Goal: Information Seeking & Learning: Understand process/instructions

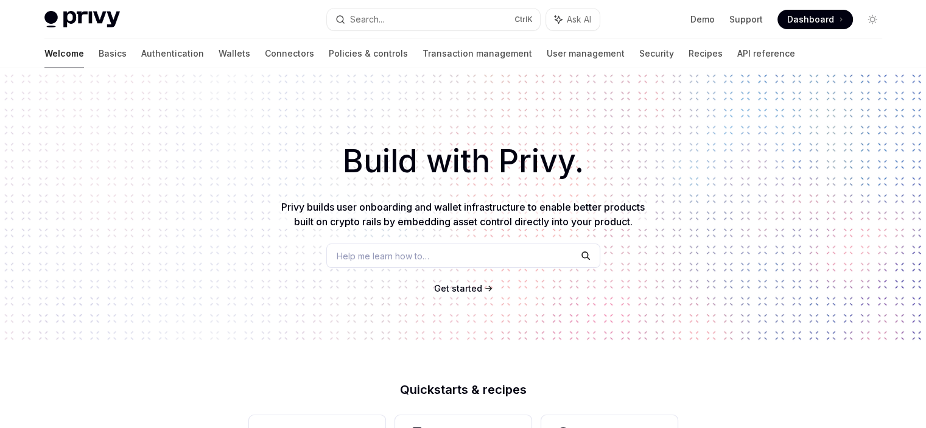
click at [769, 126] on div "Build with Privy. Privy builds user onboarding and wallet infrastructure to ena…" at bounding box center [463, 207] width 926 height 278
click at [219, 56] on link "Wallets" at bounding box center [235, 53] width 32 height 29
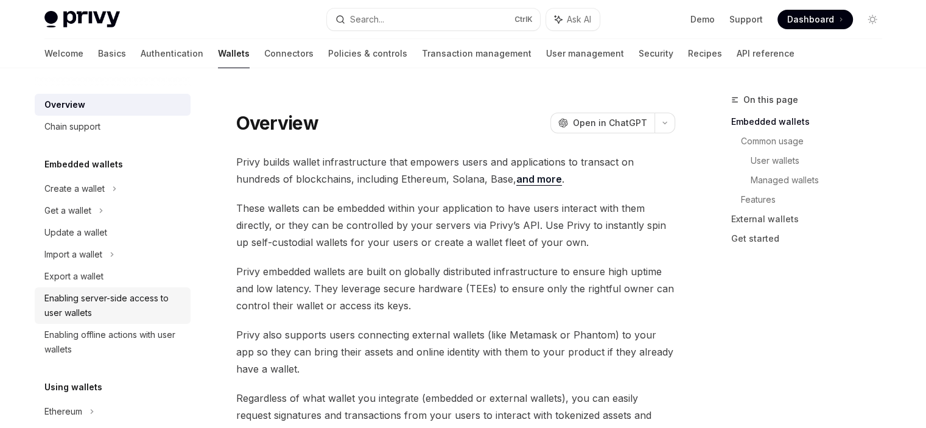
click at [110, 303] on div "Enabling server-side access to user wallets" at bounding box center [113, 305] width 139 height 29
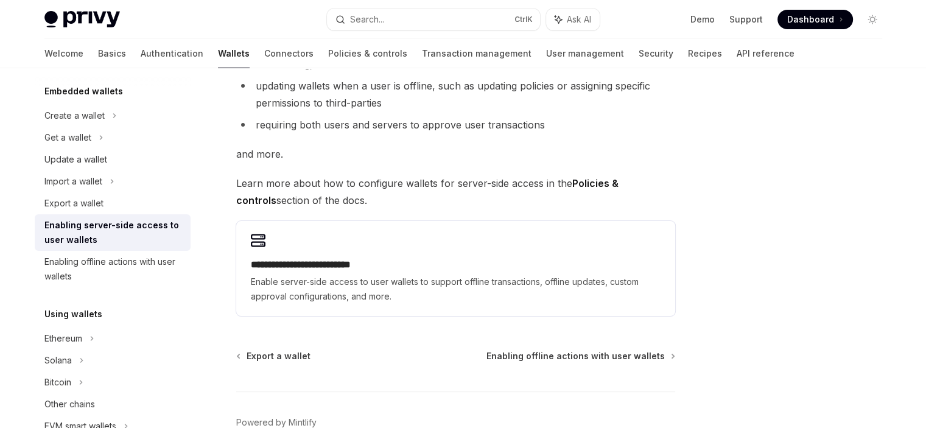
scroll to position [298, 0]
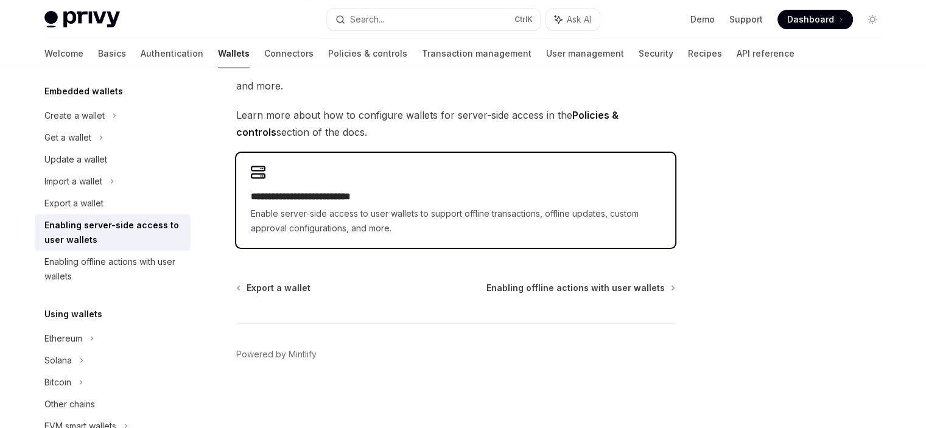
click at [335, 216] on span "Enable server-side access to user wallets to support offline transactions, offl…" at bounding box center [456, 220] width 410 height 29
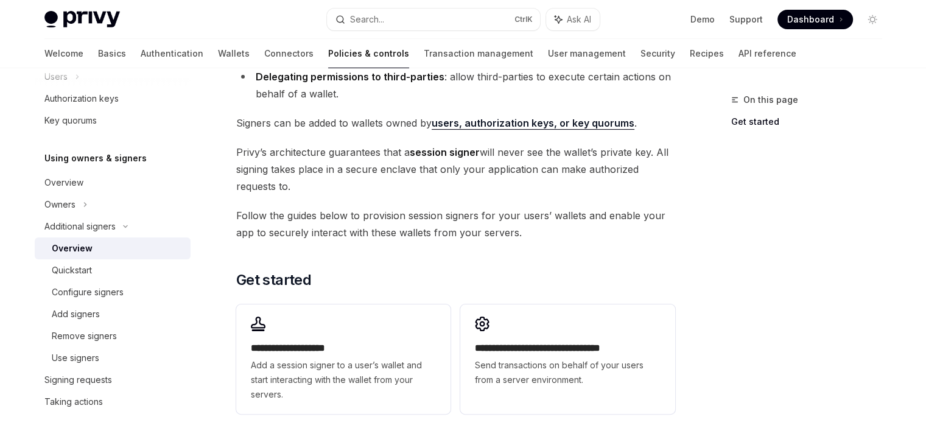
scroll to position [380, 0]
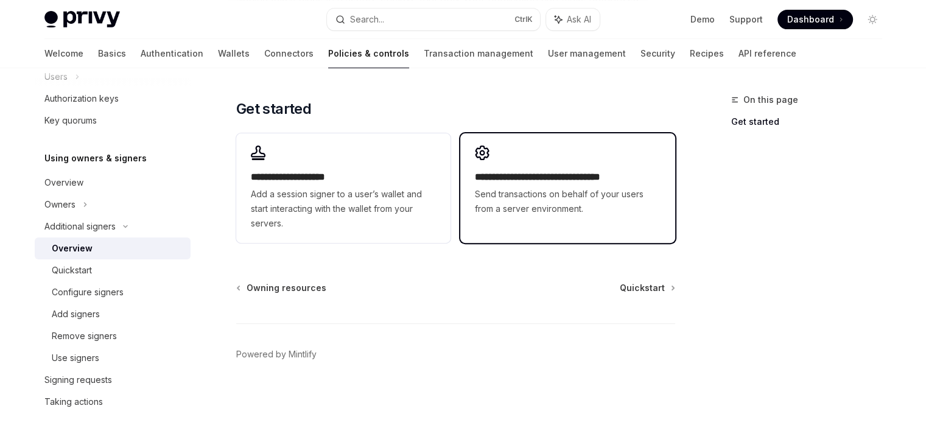
click at [520, 183] on h2 "**********" at bounding box center [567, 177] width 185 height 15
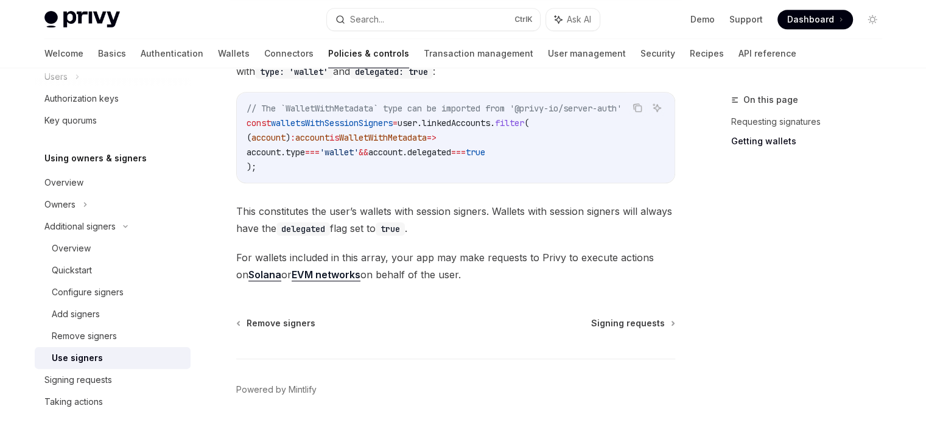
scroll to position [662, 0]
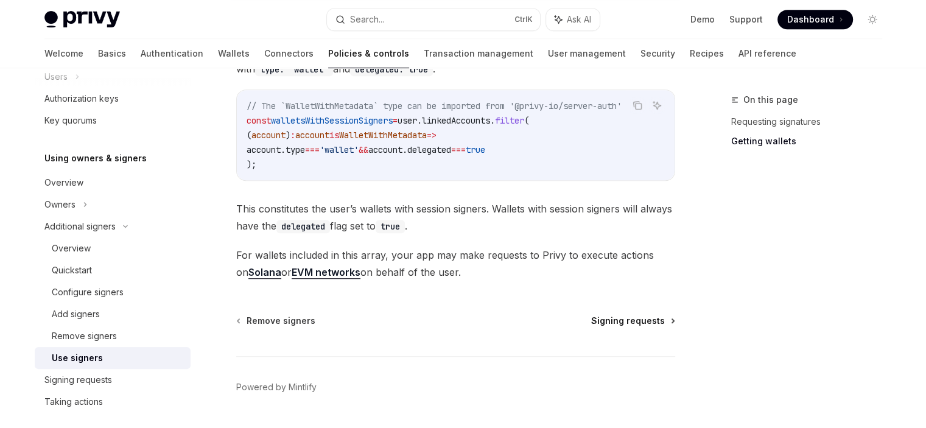
click at [638, 319] on span "Signing requests" at bounding box center [628, 321] width 74 height 12
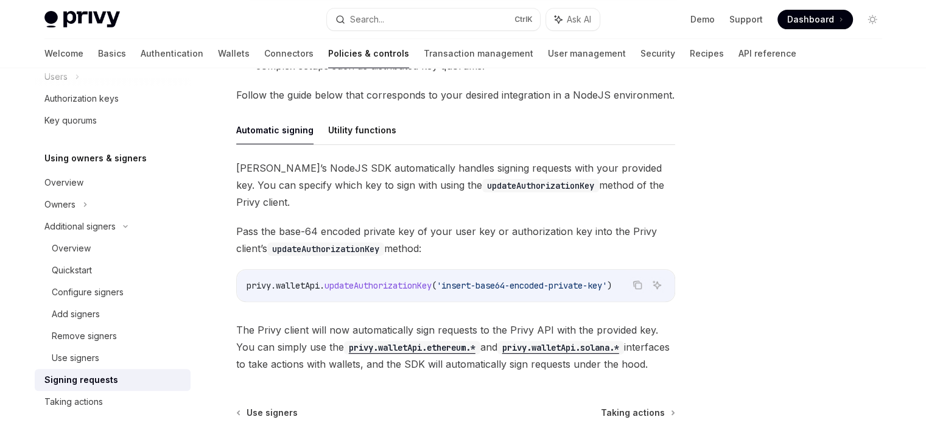
scroll to position [450, 0]
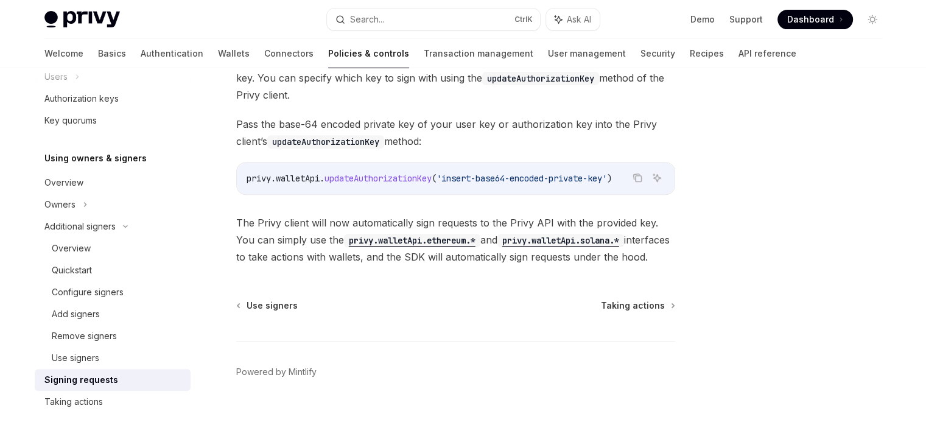
click at [544, 234] on code "privy.walletApi.solana.*" at bounding box center [560, 240] width 127 height 13
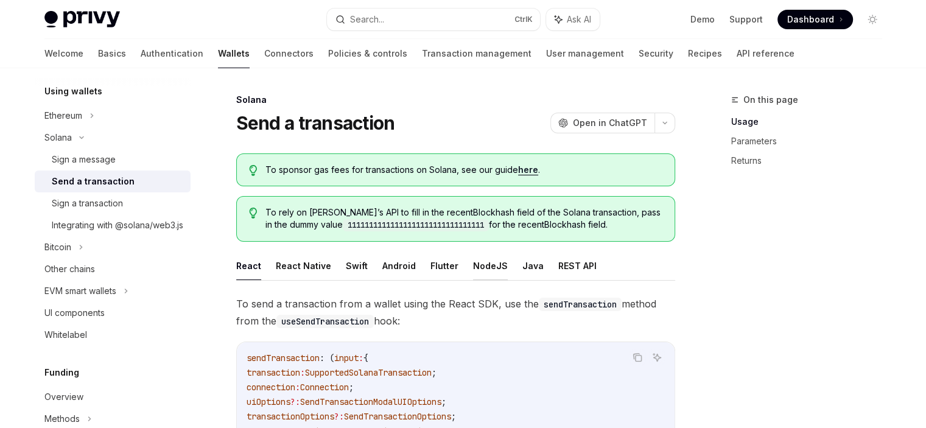
click at [483, 267] on button "NodeJS" at bounding box center [490, 265] width 35 height 29
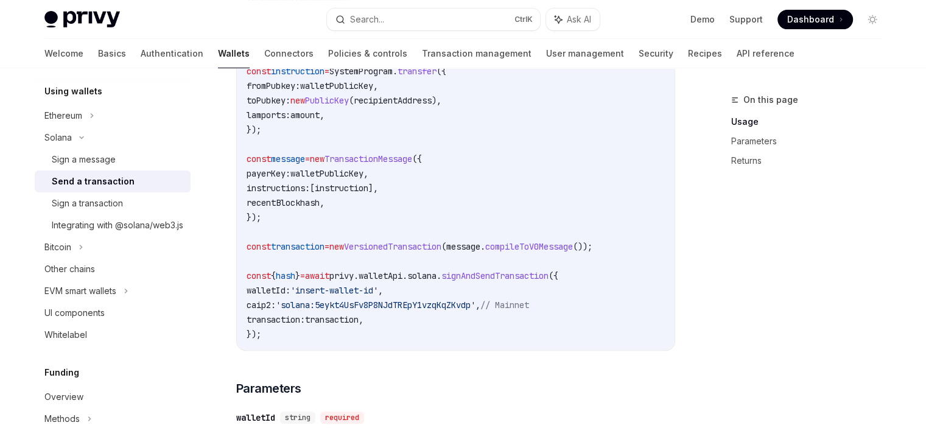
scroll to position [485, 0]
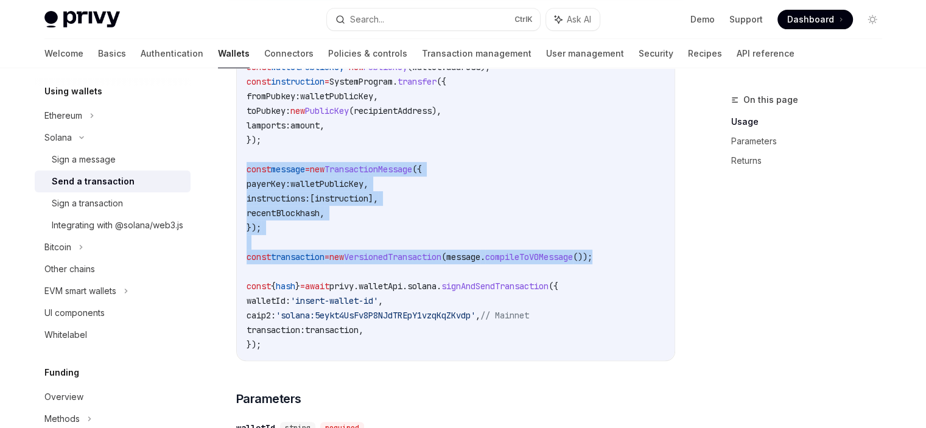
drag, startPoint x: 636, startPoint y: 256, endPoint x: 245, endPoint y: 179, distance: 397.7
click at [245, 179] on div "import { PublicKey , SystemProgram , VersionedTransaction , TransactionMessage …" at bounding box center [456, 155] width 438 height 412
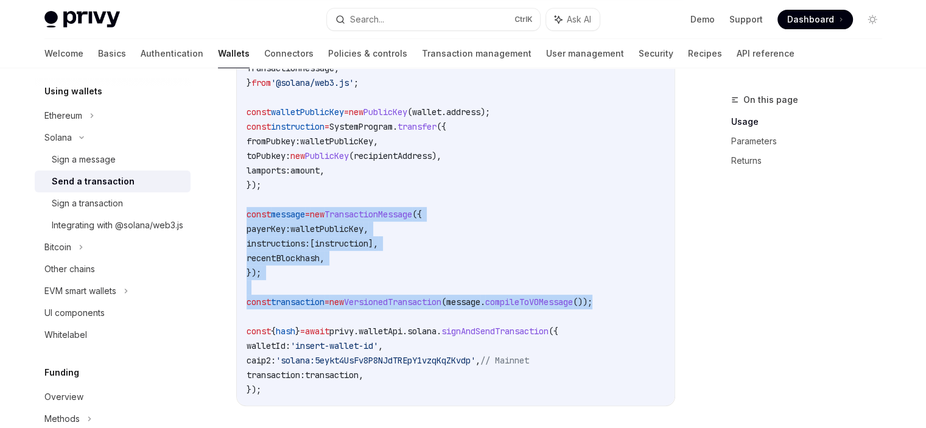
scroll to position [437, 0]
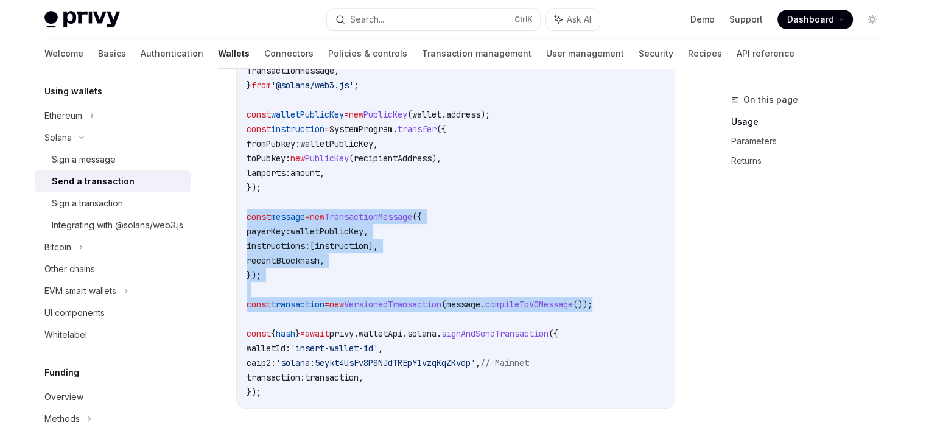
copy code "const message = new TransactionMessage ({ payerKey: walletPublicKey , instructi…"
click at [438, 237] on code "import { PublicKey , SystemProgram , VersionedTransaction , TransactionMessage …" at bounding box center [456, 202] width 418 height 394
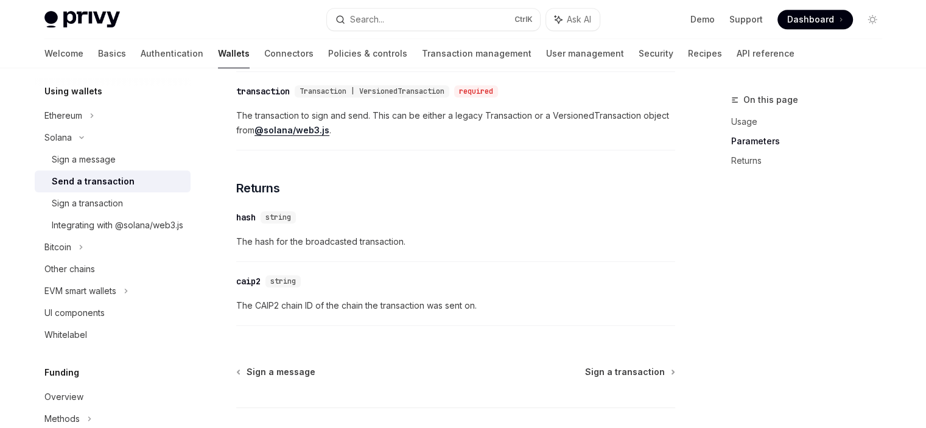
scroll to position [1036, 0]
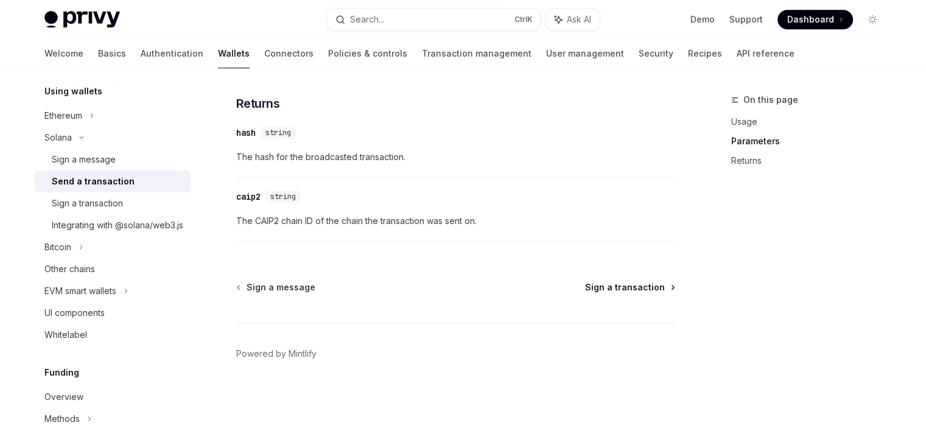
click at [623, 284] on span "Sign a transaction" at bounding box center [625, 287] width 80 height 12
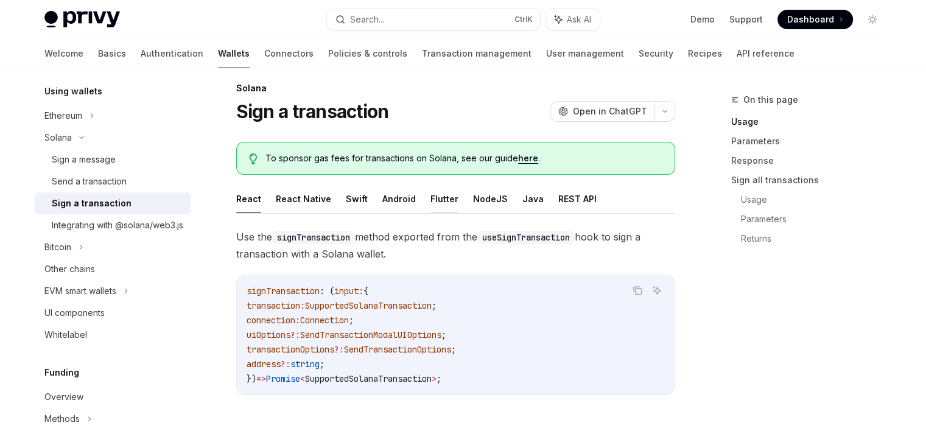
scroll to position [12, 0]
click at [483, 194] on button "NodeJS" at bounding box center [490, 198] width 35 height 29
type textarea "*"
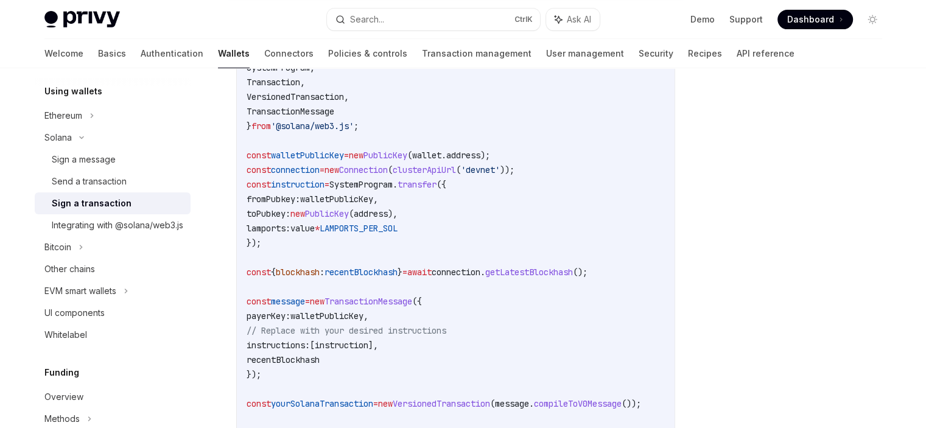
scroll to position [399, 0]
